Goal: Task Accomplishment & Management: Use online tool/utility

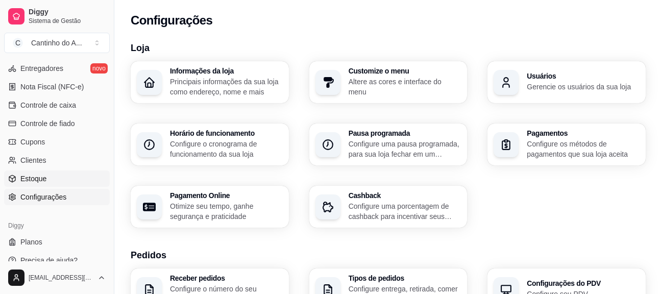
scroll to position [441, 0]
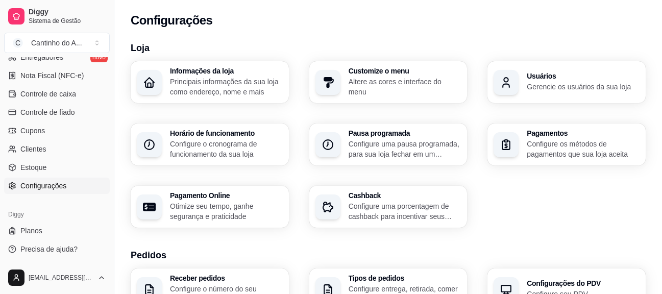
click at [53, 181] on span "Configurações" at bounding box center [43, 186] width 46 height 10
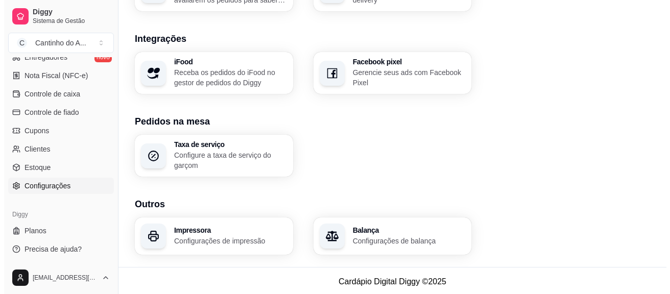
scroll to position [426, 0]
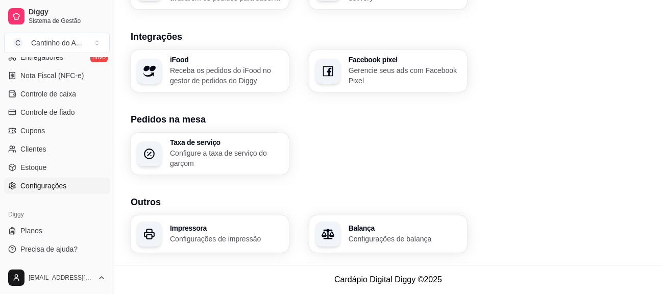
click at [207, 232] on div "Impressora Configurações de impressão" at bounding box center [226, 234] width 113 height 19
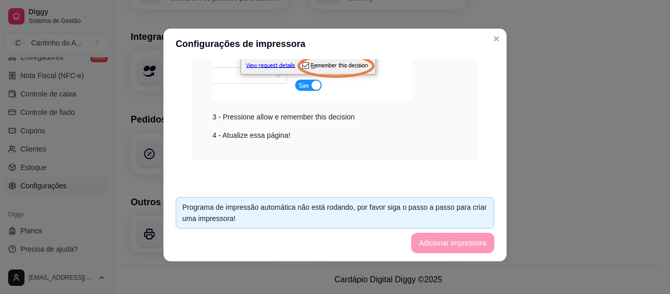
scroll to position [393, 0]
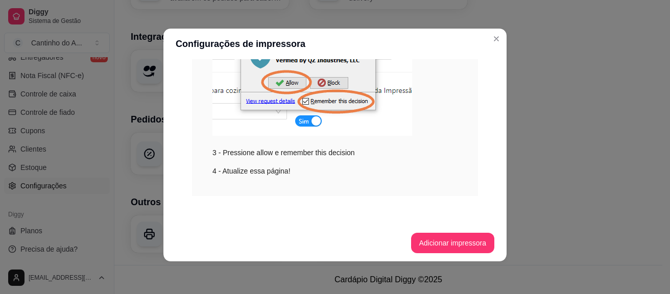
click at [301, 150] on div "3 - Pressione allow e remember this decision" at bounding box center [334, 80] width 245 height 157
click at [441, 241] on button "Adicionar impressora" at bounding box center [453, 243] width 84 height 20
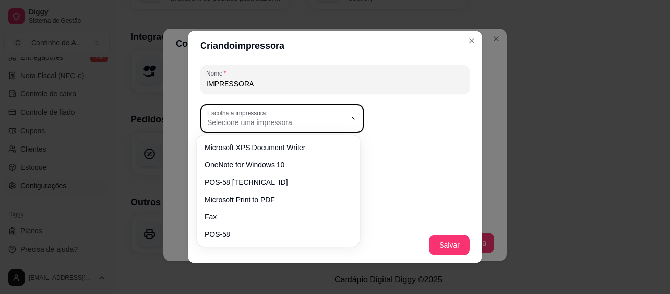
click at [349, 125] on button "Escolha a impressora: Selecione uma impressora" at bounding box center [281, 118] width 163 height 29
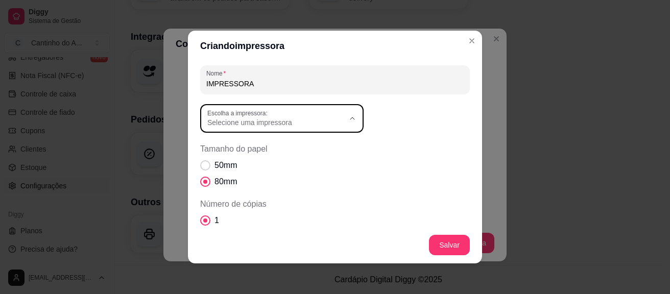
click at [240, 235] on span "POS-58" at bounding box center [272, 231] width 131 height 10
type input "POS-58"
select select "POS-58"
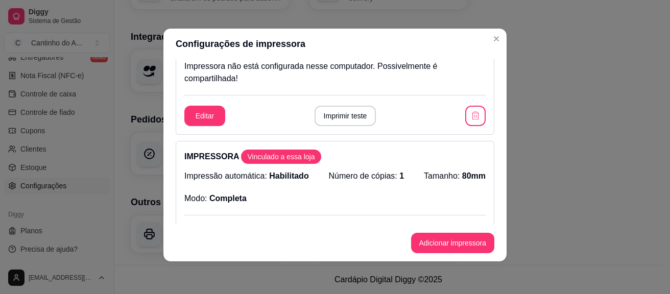
scroll to position [53, 0]
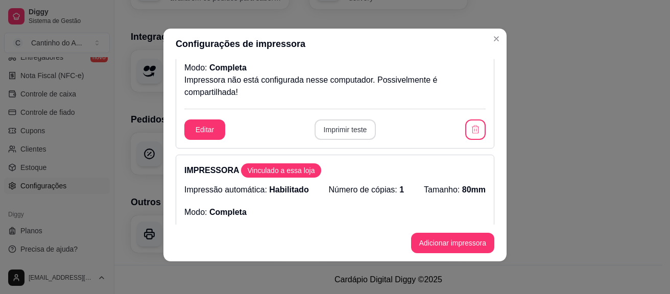
click at [335, 126] on button "Imprimir teste" at bounding box center [345, 129] width 62 height 20
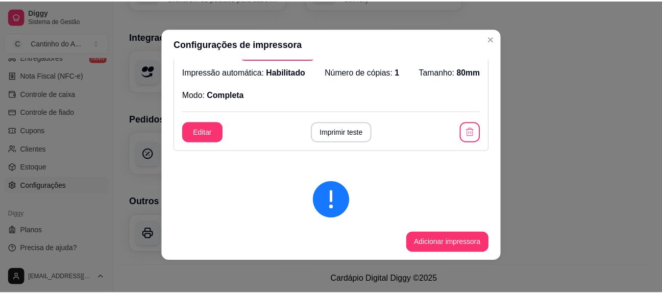
scroll to position [155, 0]
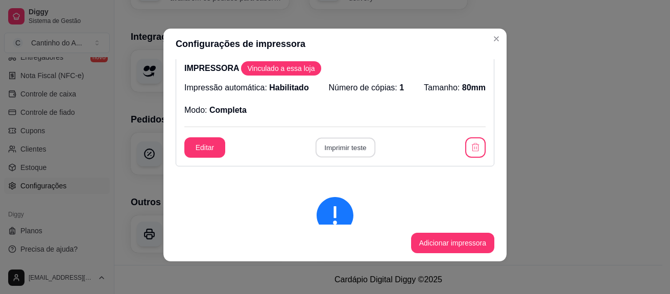
click at [341, 145] on button "Imprimir teste" at bounding box center [345, 148] width 60 height 20
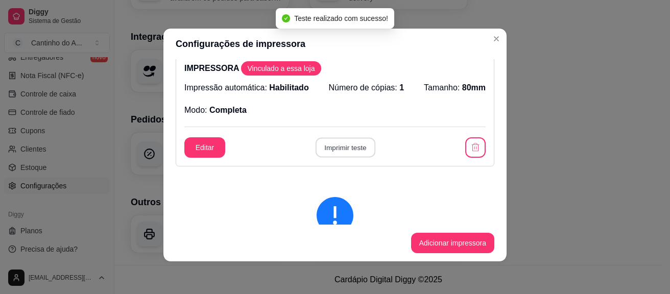
click at [341, 145] on button "Imprimir teste" at bounding box center [345, 148] width 60 height 20
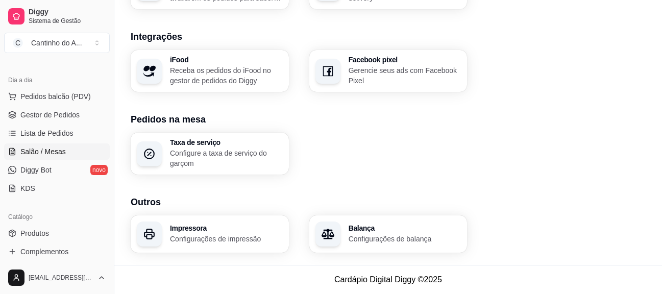
scroll to position [83, 0]
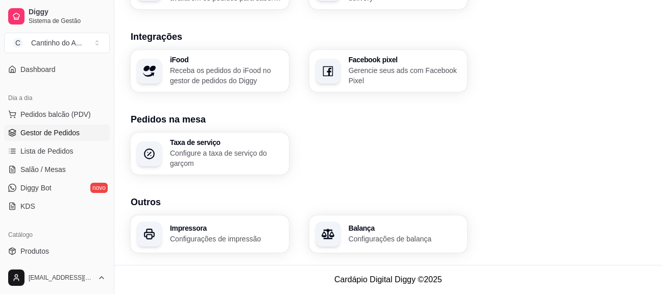
click at [66, 132] on span "Gestor de Pedidos" at bounding box center [49, 133] width 59 height 10
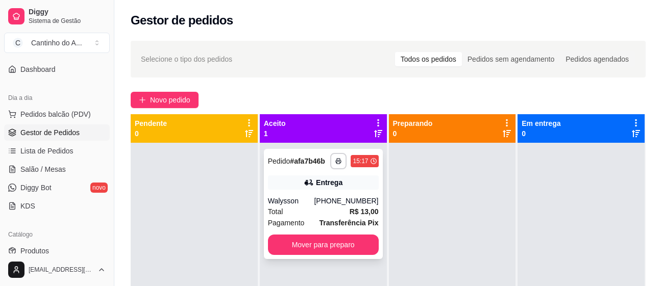
click at [357, 185] on div "Entrega" at bounding box center [323, 183] width 111 height 14
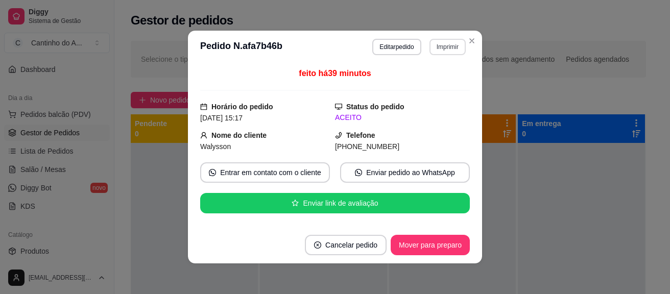
click at [450, 49] on button "Imprimir" at bounding box center [447, 47] width 36 height 16
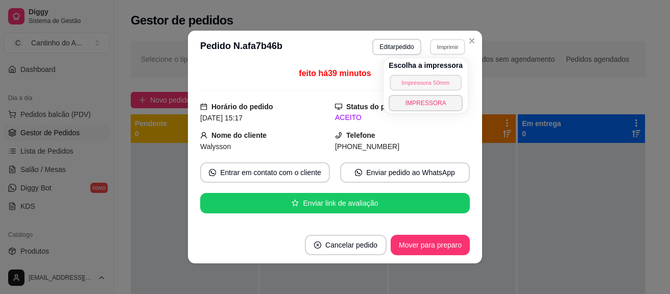
click at [414, 81] on button "Impressora 50mm" at bounding box center [425, 83] width 71 height 16
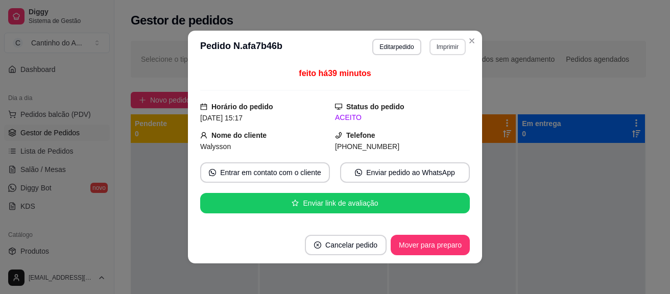
click at [439, 47] on button "Imprimir" at bounding box center [447, 47] width 36 height 16
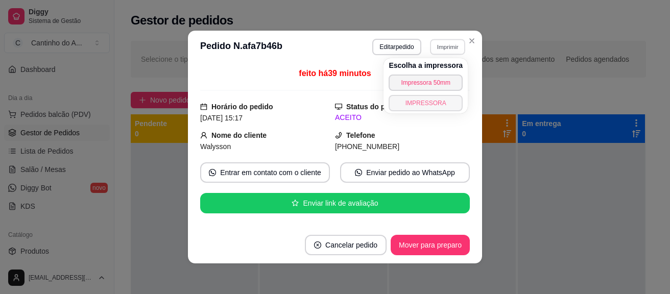
click at [420, 103] on button "IMPRESSORA" at bounding box center [426, 103] width 74 height 16
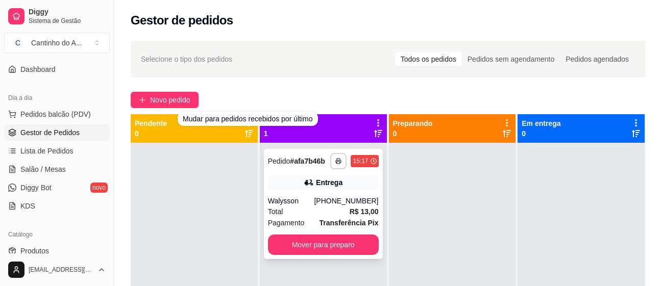
click at [361, 176] on div "Entrega" at bounding box center [323, 183] width 111 height 14
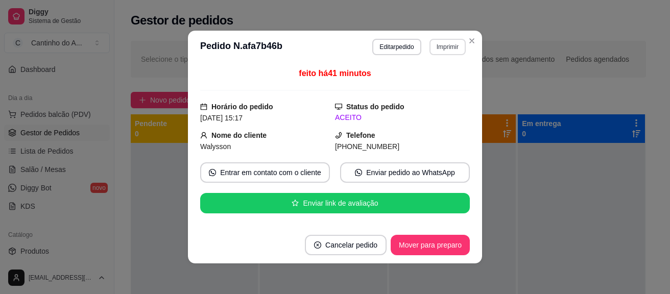
click at [434, 49] on button "Imprimir" at bounding box center [447, 47] width 36 height 16
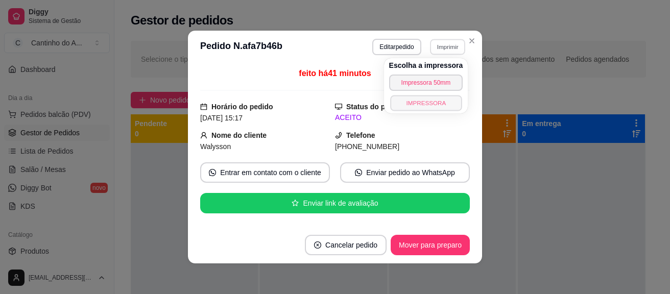
click at [409, 104] on button "IMPRESSORA" at bounding box center [425, 103] width 71 height 16
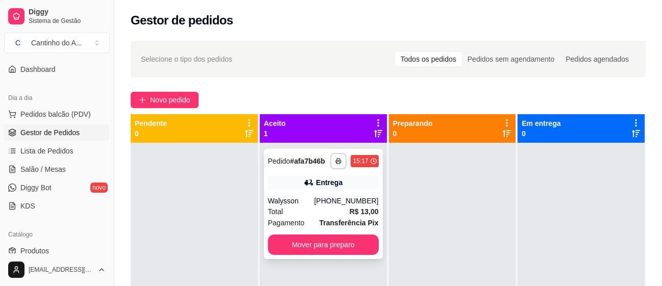
click at [321, 207] on div "Total R$ 13,00" at bounding box center [323, 211] width 111 height 11
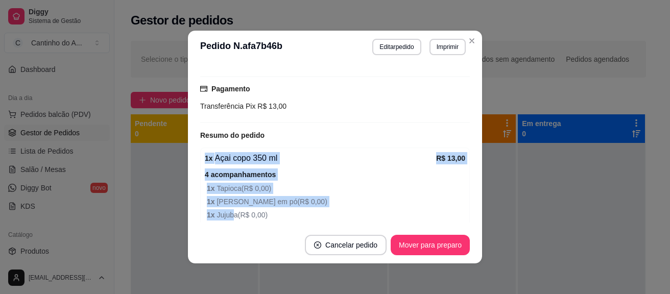
scroll to position [298, 0]
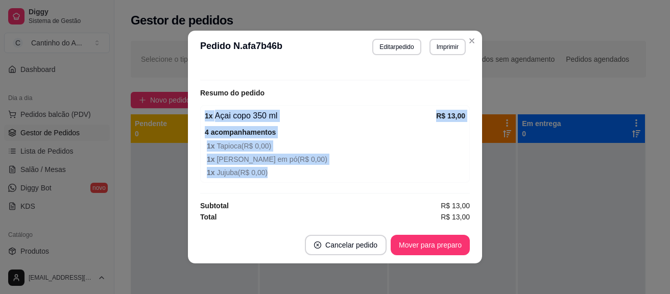
drag, startPoint x: 192, startPoint y: 143, endPoint x: 249, endPoint y: 147, distance: 56.8
click at [308, 176] on div "feito há 41 minutos Horário do pedido [DATE] 15:17 Status do pedido ACEITO Nome…" at bounding box center [335, 144] width 294 height 163
copy div "1 x Açai copo 350 ml R$ 13,00 4 acompanhamentos 1 x Tapioca ( R$ 0,00 ) 1 x Lei…"
click at [446, 46] on button "Imprimir" at bounding box center [447, 47] width 36 height 16
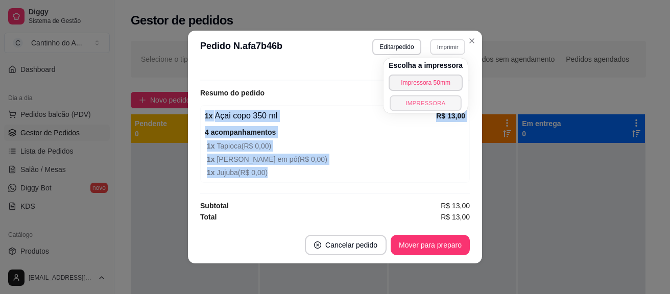
click at [425, 100] on button "IMPRESSORA" at bounding box center [425, 103] width 71 height 16
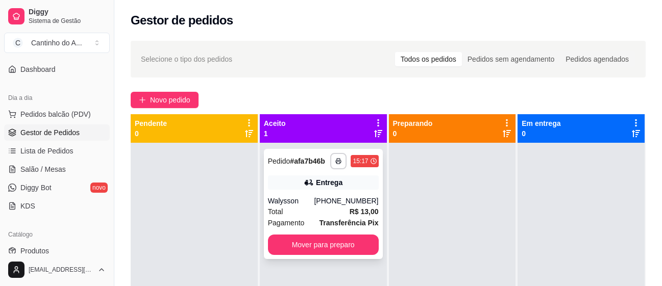
click at [287, 179] on div "Entrega" at bounding box center [323, 183] width 111 height 14
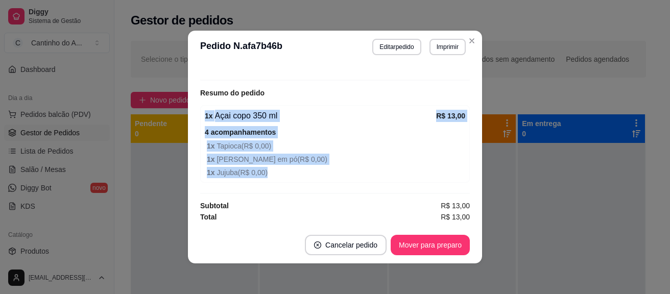
drag, startPoint x: 200, startPoint y: 155, endPoint x: 265, endPoint y: 154, distance: 65.4
click at [294, 171] on div "1 x Açai copo 350 ml R$ 13,00 4 acompanhamentos 1 x Tapioca ( R$ 0,00 ) 1 x Lei…" at bounding box center [335, 144] width 270 height 78
copy div "1 x Açai copo 350 ml R$ 13,00 4 acompanhamentos 1 x Tapioca ( R$ 0,00 ) 1 x Lei…"
